Goal: Information Seeking & Learning: Learn about a topic

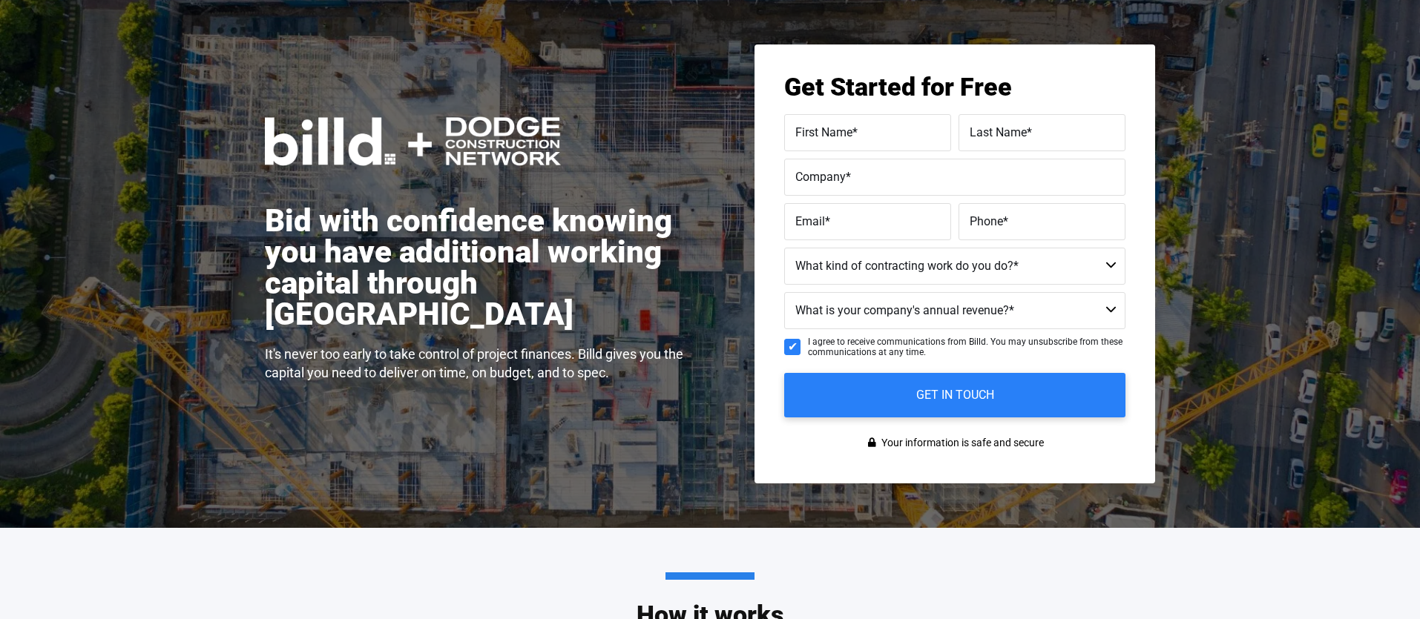
click at [654, 183] on div "Bid with confidence knowing you have additional working capital through Billd I…" at bounding box center [510, 264] width 490 height 439
